Goal: Information Seeking & Learning: Learn about a topic

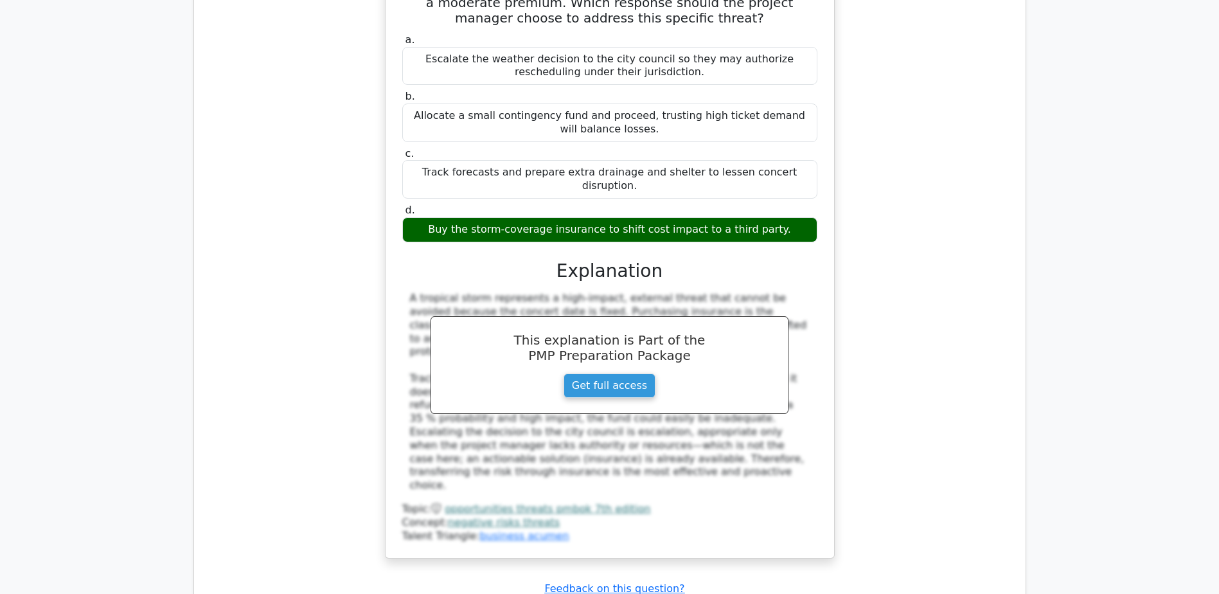
scroll to position [8034, 0]
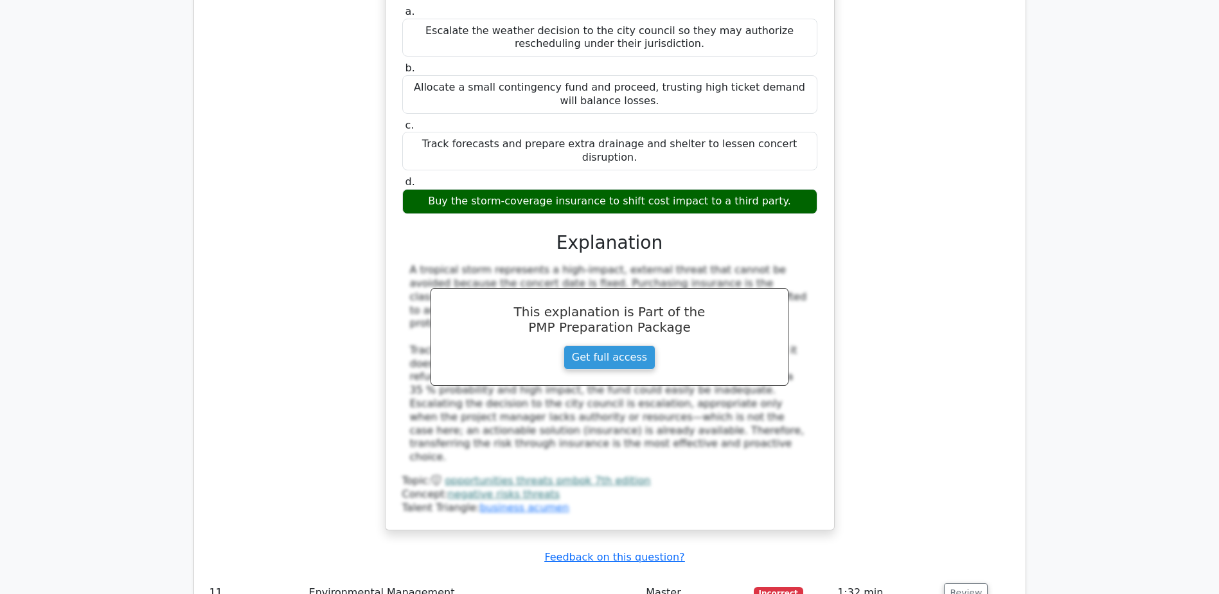
drag, startPoint x: 406, startPoint y: 312, endPoint x: 656, endPoint y: 369, distance: 256.5
copy h5 "A project manager is assessing the overall impact of a project, taking into acc…"
drag, startPoint x: 554, startPoint y: 490, endPoint x: 667, endPoint y: 486, distance: 112.5
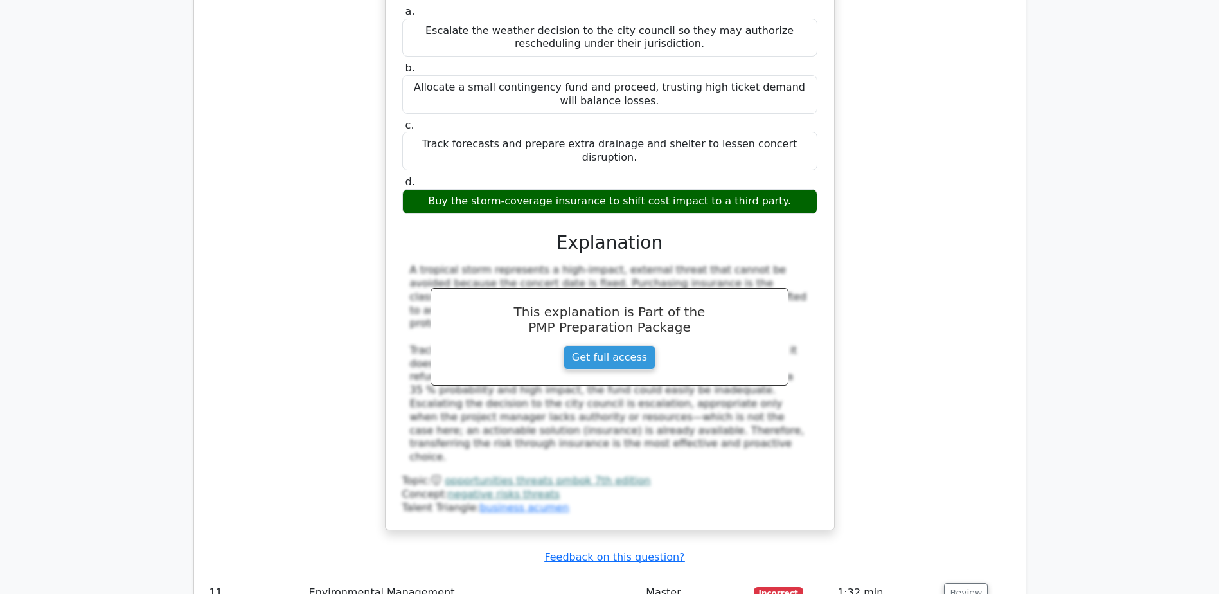
copy div "Triple Bottom Line"
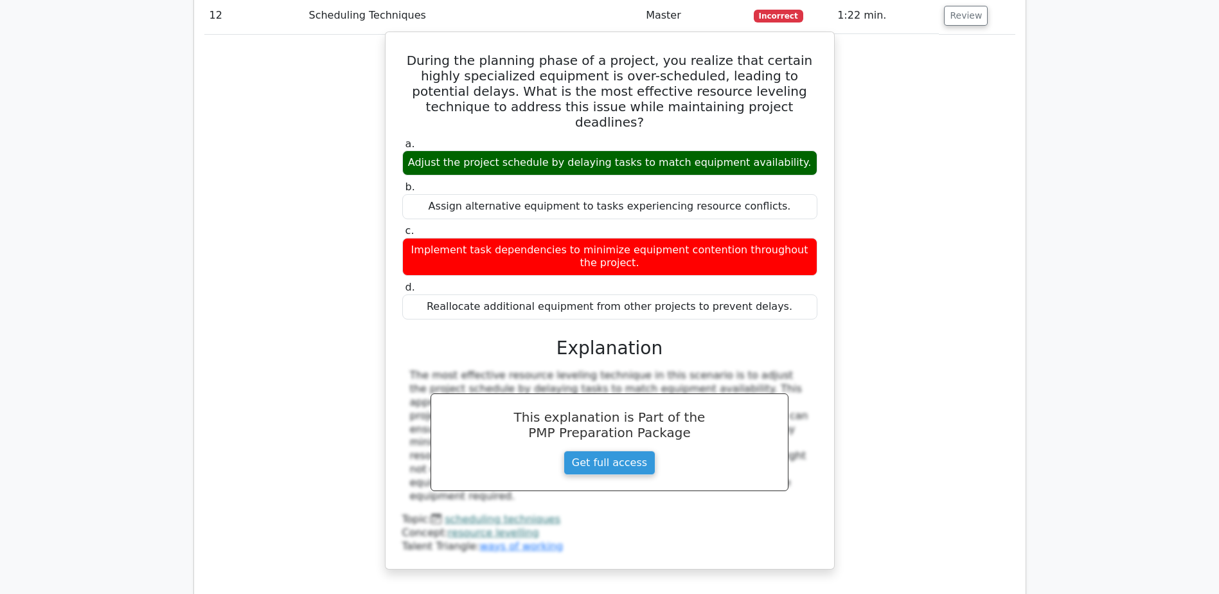
scroll to position [9191, 0]
drag, startPoint x: 400, startPoint y: 315, endPoint x: 720, endPoint y: 358, distance: 322.3
copy h5 "Resource Leveling is a technique used to optimize the distribution of work and …"
drag, startPoint x: 584, startPoint y: 397, endPoint x: 650, endPoint y: 397, distance: 65.6
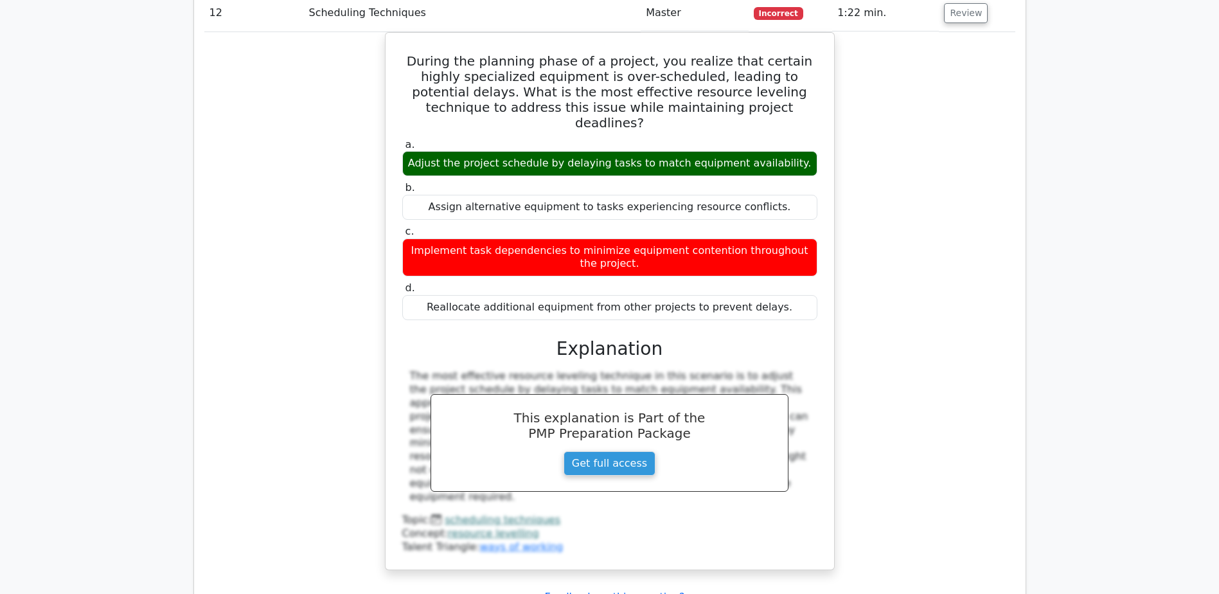
copy div "longer"
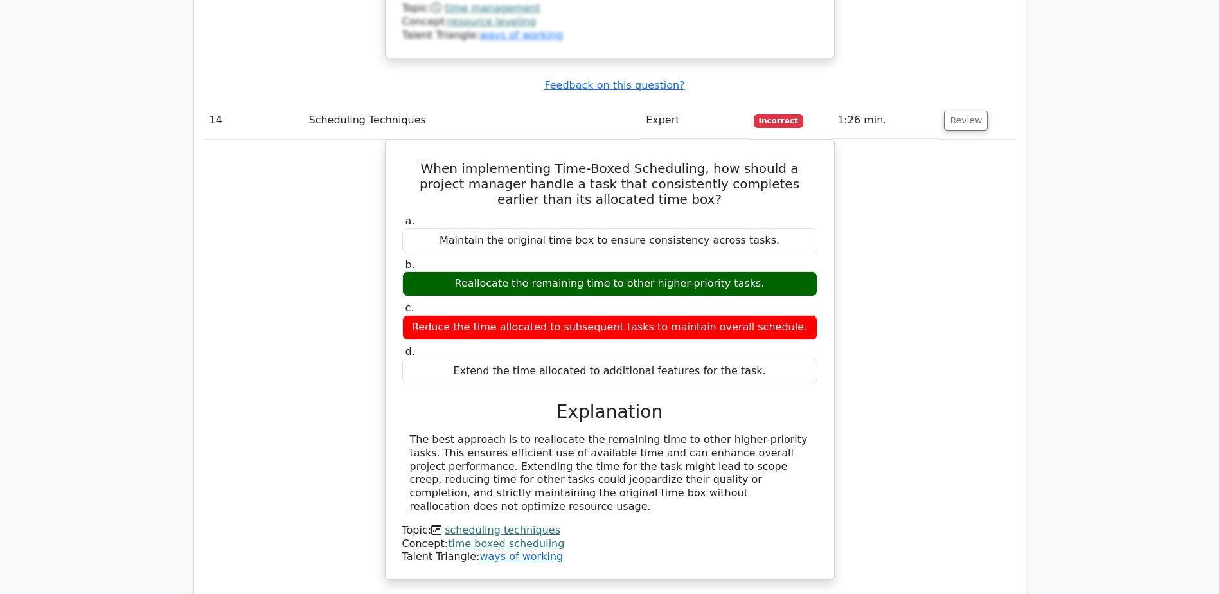
scroll to position [10541, 0]
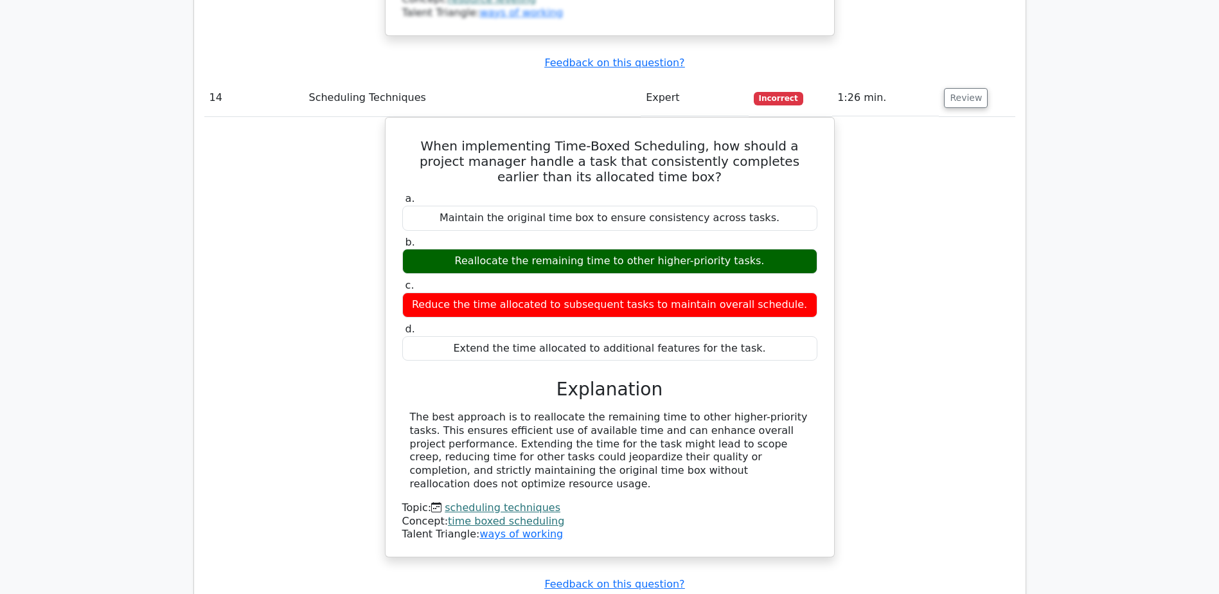
drag, startPoint x: 412, startPoint y: 269, endPoint x: 805, endPoint y: 252, distance: 393.1
copy h5 "What is the purpose of the Scope Statement in the Scope Baseline?"
drag, startPoint x: 454, startPoint y: 396, endPoint x: 774, endPoint y: 391, distance: 320.1
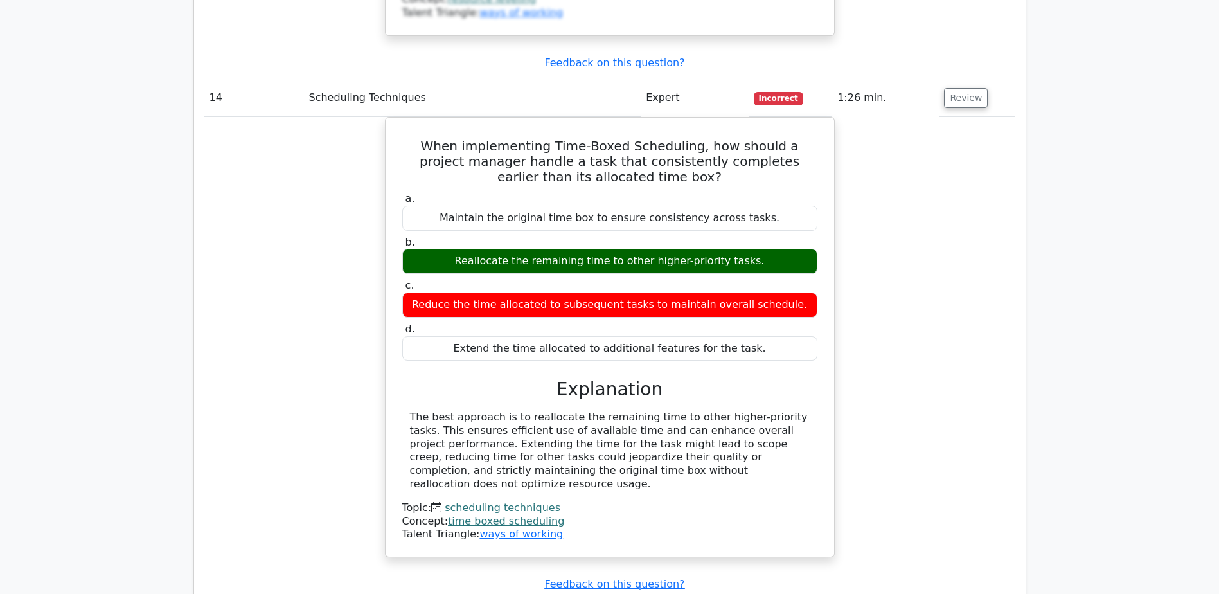
copy div "To describe the project objectives, deliverables, and constraints"
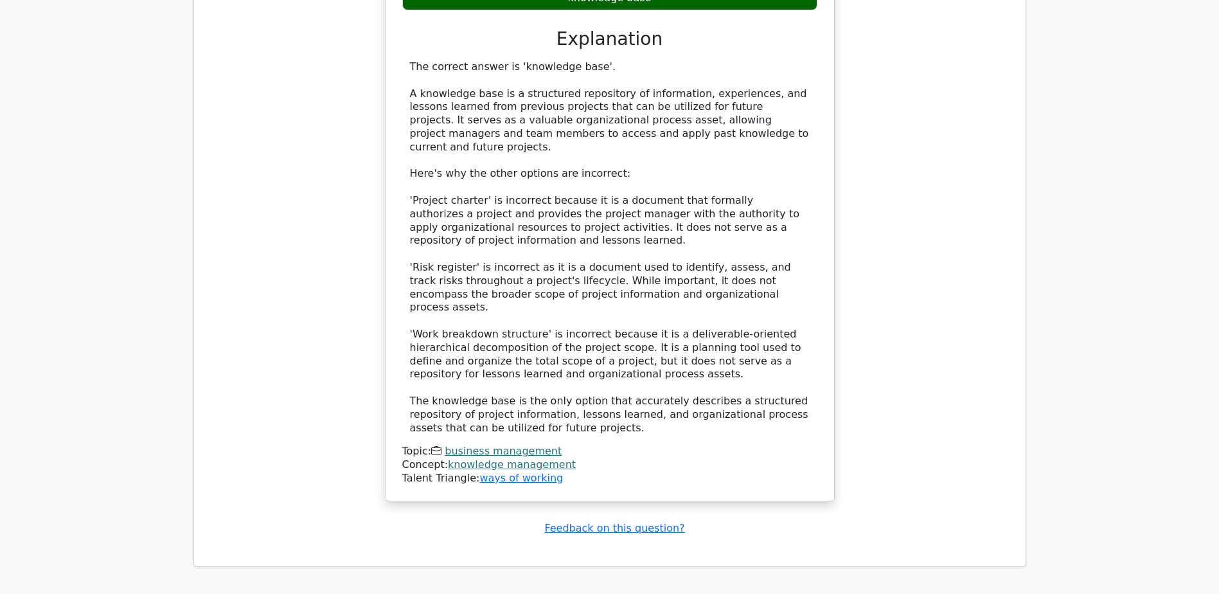
scroll to position [12710, 0]
